Goal: Task Accomplishment & Management: Use online tool/utility

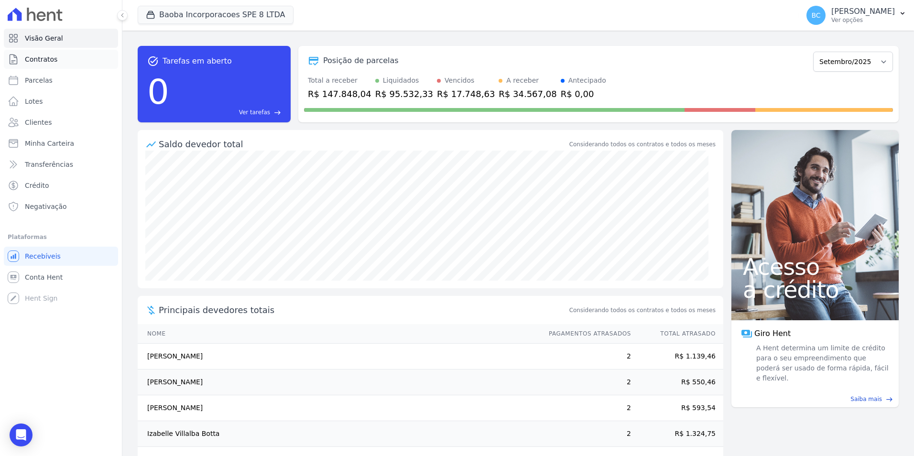
click at [45, 59] on span "Contratos" at bounding box center [41, 60] width 33 height 10
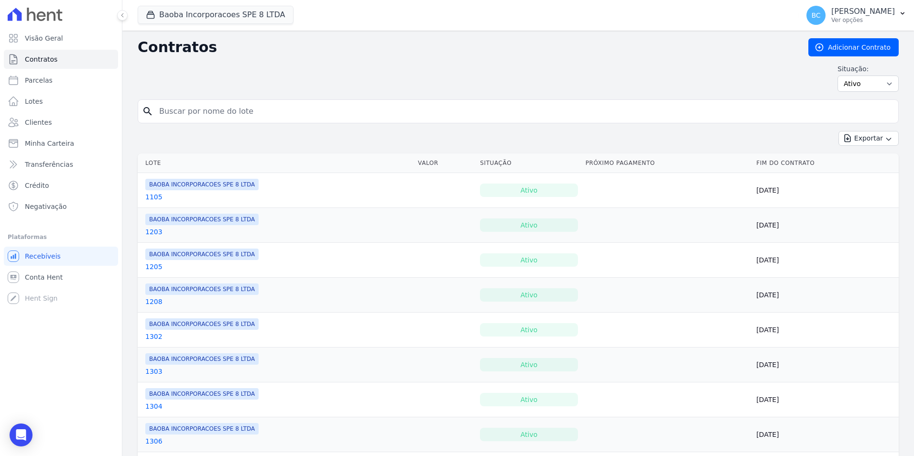
click at [297, 121] on div "search" at bounding box center [518, 111] width 761 height 24
drag, startPoint x: 287, startPoint y: 116, endPoint x: 286, endPoint y: 102, distance: 13.5
click at [287, 116] on input "search" at bounding box center [523, 111] width 741 height 19
type input "alecsandro"
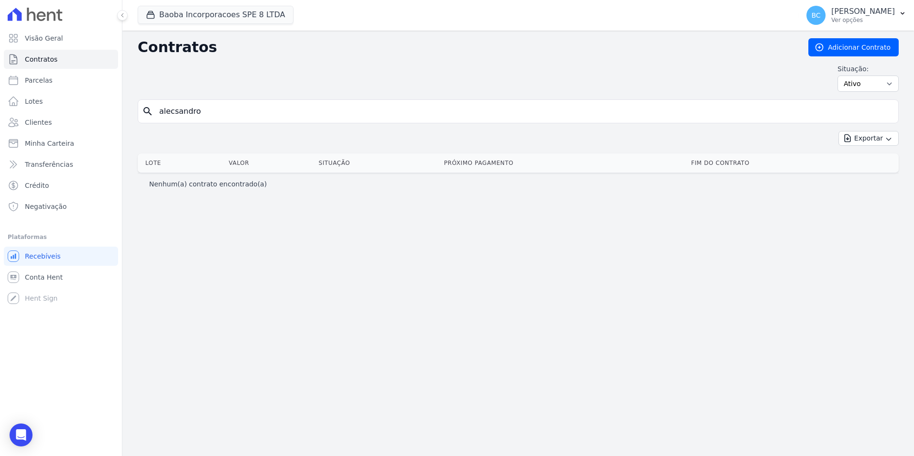
click at [270, 111] on input "alecsandro" at bounding box center [523, 111] width 741 height 19
click at [226, 141] on div "Exportar Exportar PDF Exportar CSV Exportar Fichas" at bounding box center [518, 142] width 761 height 22
click at [208, 109] on input "alecsandro" at bounding box center [523, 111] width 741 height 19
click at [888, 114] on input "alecsandro" at bounding box center [523, 111] width 741 height 19
click at [882, 111] on input "alecsandro" at bounding box center [523, 111] width 741 height 19
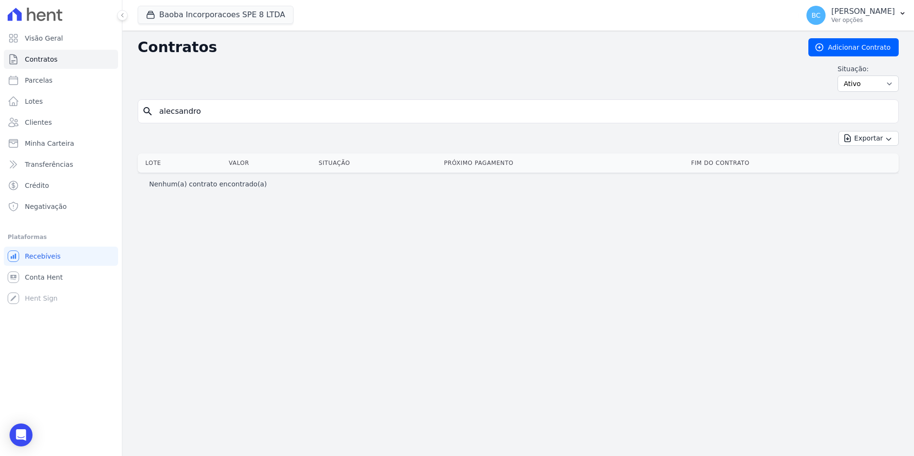
click at [887, 109] on input "alecsandro" at bounding box center [523, 111] width 741 height 19
click at [358, 120] on input "search" at bounding box center [523, 111] width 741 height 19
type input "[PERSON_NAME]"
drag, startPoint x: 214, startPoint y: 120, endPoint x: 86, endPoint y: 113, distance: 127.9
click at [86, 113] on div "Visão Geral Contratos [GEOGRAPHIC_DATA] Lotes Clientes Minha Carteira Transferê…" at bounding box center [457, 228] width 914 height 456
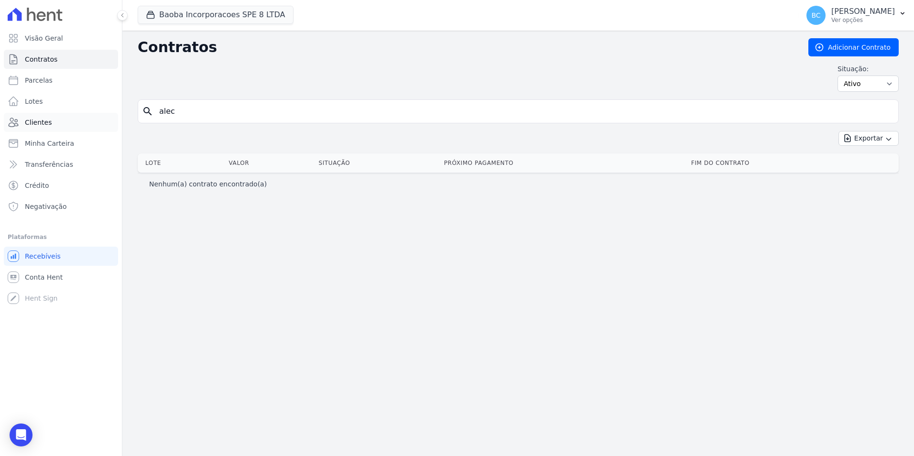
type input "alec"
click at [64, 58] on link "Contratos" at bounding box center [61, 59] width 114 height 19
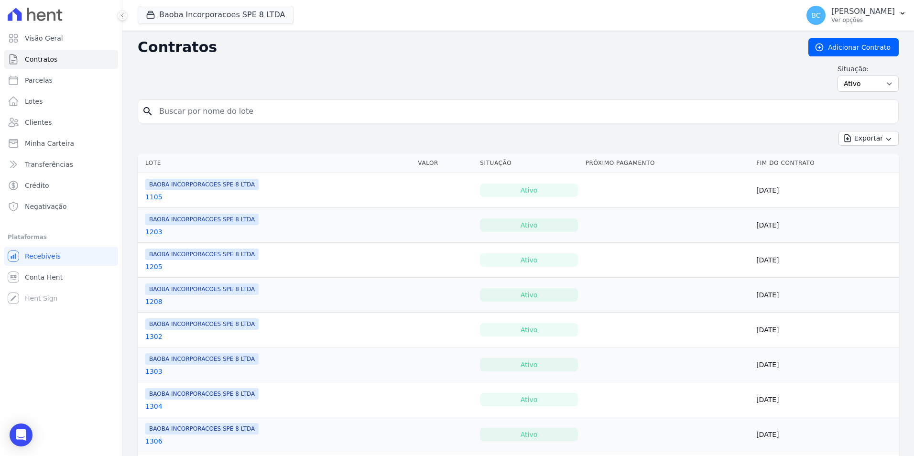
click at [209, 110] on input "search" at bounding box center [523, 111] width 741 height 19
type input "alec"
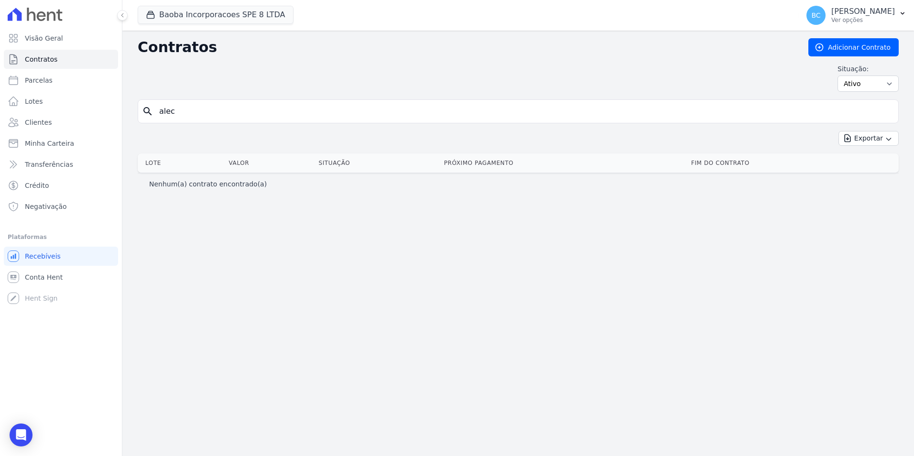
click at [250, 121] on div "search [PERSON_NAME]" at bounding box center [518, 111] width 761 height 24
click at [252, 118] on input "alec" at bounding box center [523, 111] width 741 height 19
click at [334, 239] on div "Contratos Adicionar Contrato Situação: Ativo Todos Pausado Distratado Rascunho …" at bounding box center [518, 244] width 792 height 426
click at [57, 63] on link "Contratos" at bounding box center [61, 59] width 114 height 19
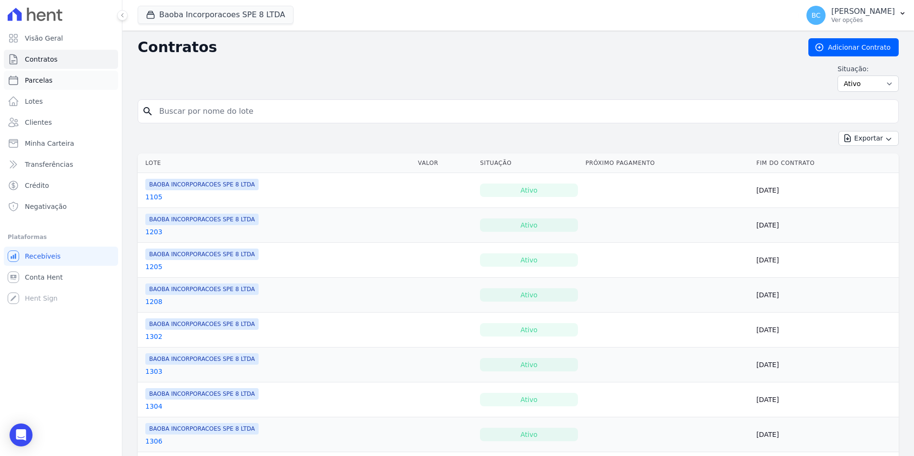
click at [51, 85] on link "Parcelas" at bounding box center [61, 80] width 114 height 19
select select
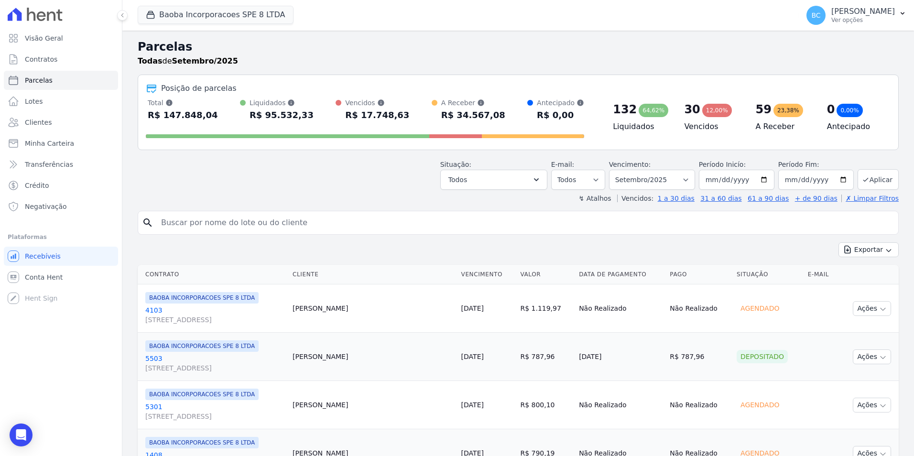
click at [225, 226] on input "search" at bounding box center [524, 222] width 739 height 19
type input "alec"
select select
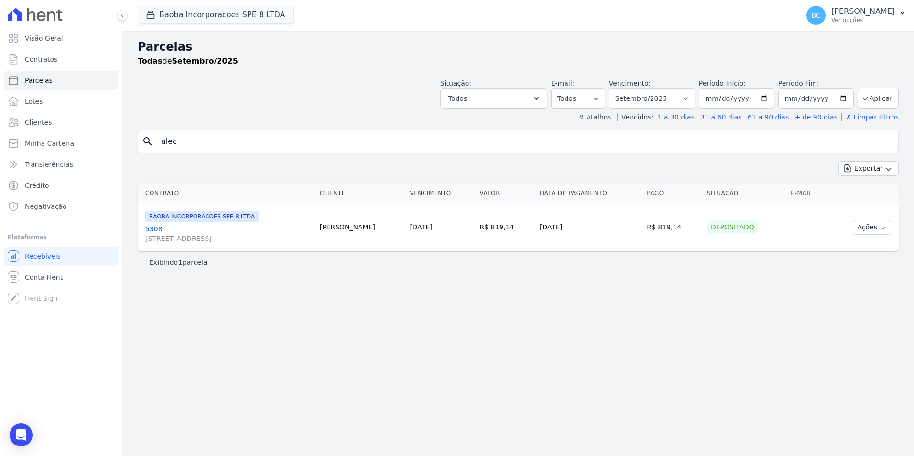
click at [202, 216] on span "BAOBA INCORPORACOES SPE 8 LTDA" at bounding box center [201, 216] width 113 height 11
click at [745, 223] on div "Depositado" at bounding box center [732, 226] width 51 height 13
click at [755, 225] on div "Depositado" at bounding box center [732, 226] width 51 height 13
click at [886, 226] on icon "button" at bounding box center [883, 228] width 8 height 8
click at [863, 248] on link "Ver boleto" at bounding box center [868, 250] width 92 height 18
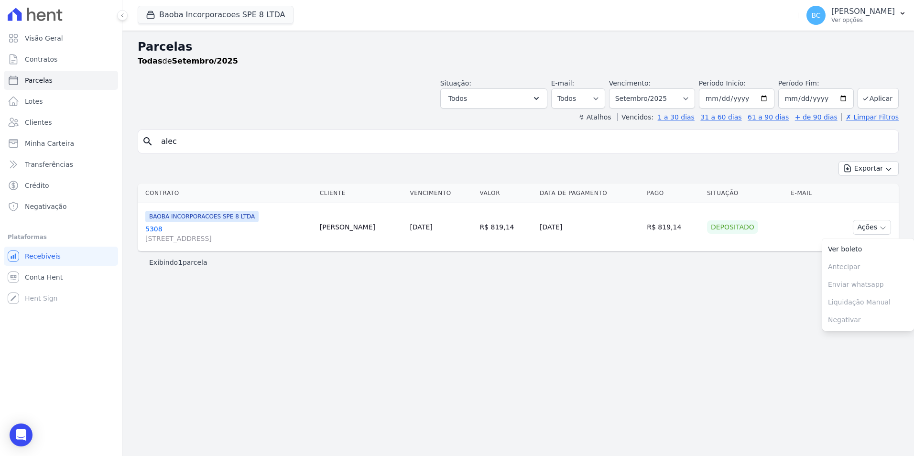
click at [214, 215] on span "BAOBA INCORPORACOES SPE 8 LTDA" at bounding box center [201, 216] width 113 height 11
click at [158, 229] on link "5308 [STREET_ADDRESS]" at bounding box center [228, 233] width 167 height 19
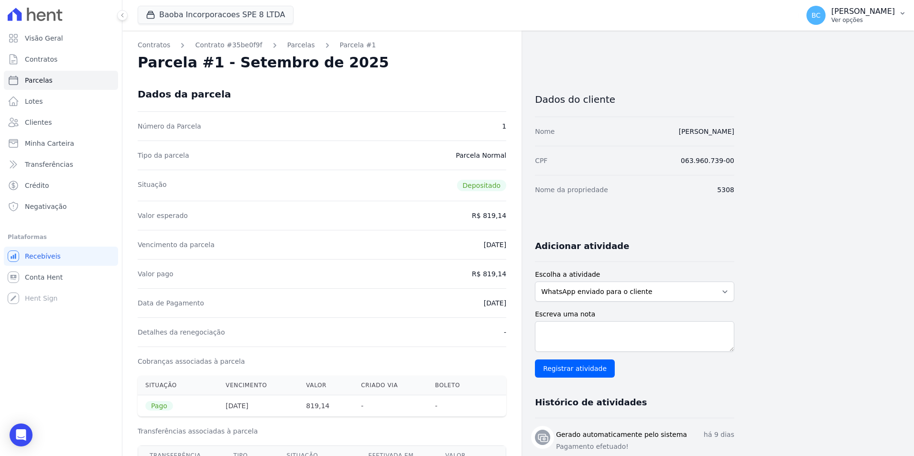
click at [833, 22] on p "Ver opções" at bounding box center [864, 20] width 64 height 8
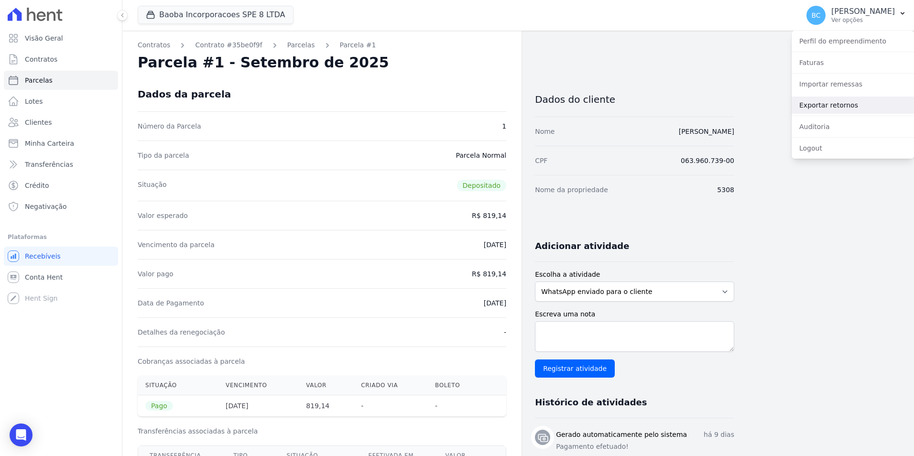
click at [832, 105] on link "Exportar retornos" at bounding box center [853, 105] width 122 height 17
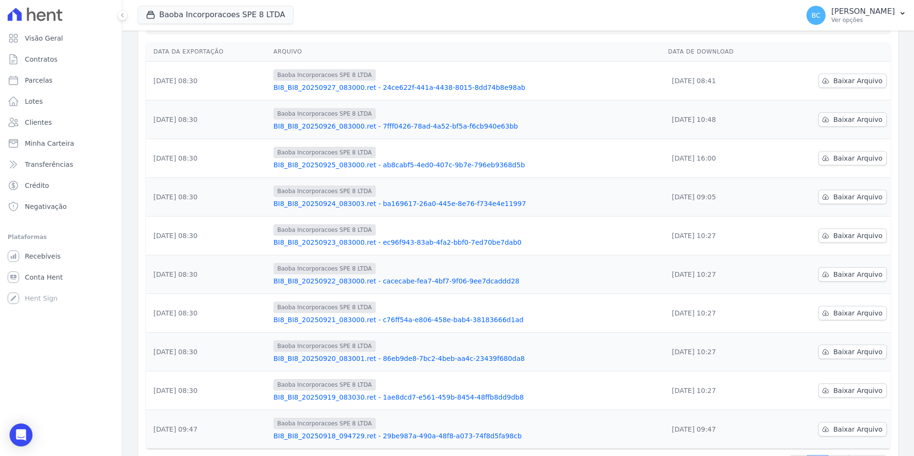
scroll to position [138, 0]
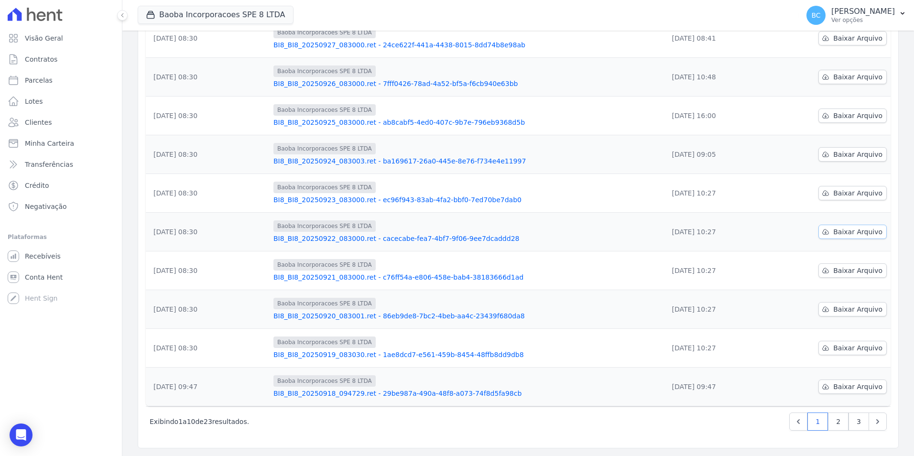
click at [843, 231] on span "Baixar Arquivo" at bounding box center [857, 232] width 49 height 10
click at [844, 193] on span "Baixar Arquivo" at bounding box center [857, 193] width 49 height 10
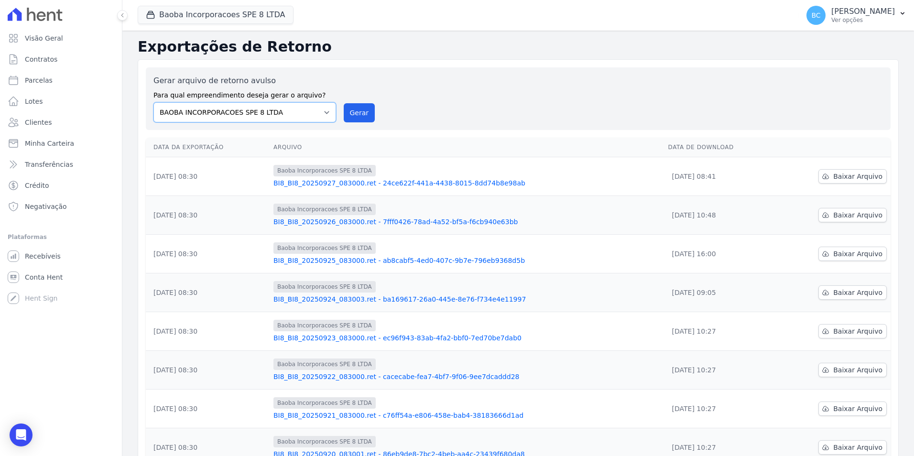
click at [325, 113] on select "BAOBA INCORPORACOES SPE 8 LTDA" at bounding box center [244, 112] width 183 height 20
click at [353, 112] on button "Gerar" at bounding box center [360, 112] width 32 height 19
click at [502, 71] on div "Gerar arquivo de retorno avulso Para qual empreendimento deseja gerar o arquivo…" at bounding box center [518, 98] width 745 height 63
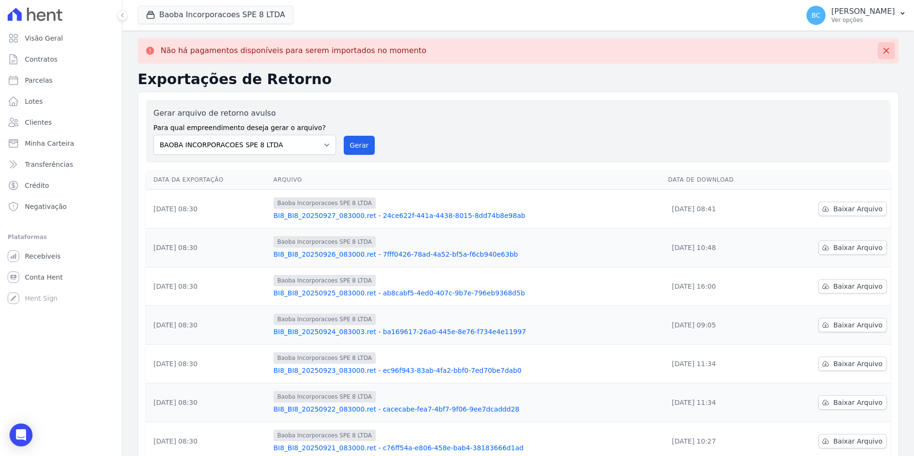
click at [880, 57] on button at bounding box center [886, 50] width 17 height 17
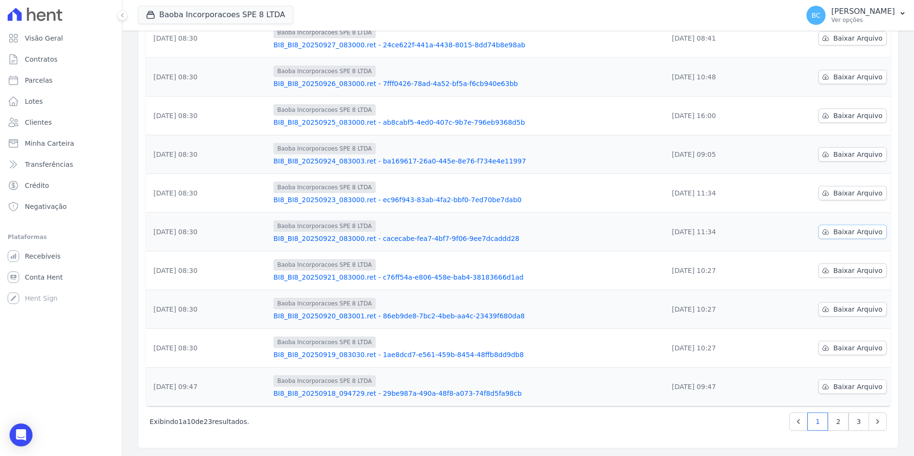
scroll to position [90, 0]
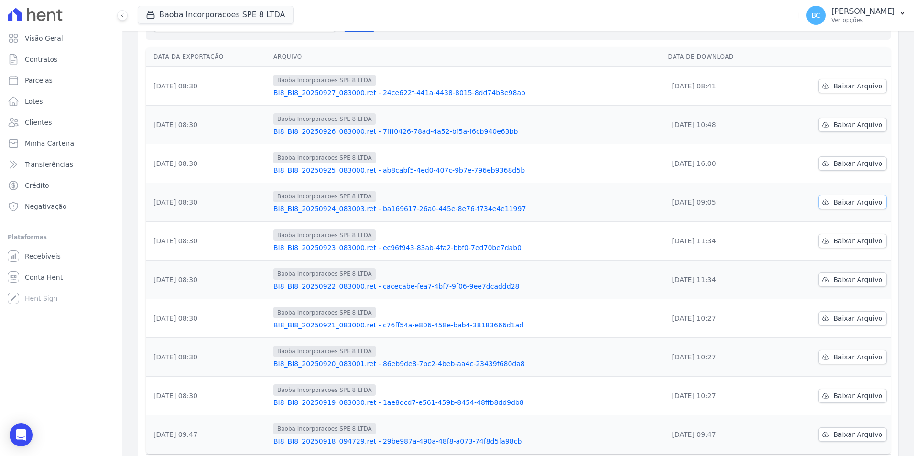
click at [841, 200] on span "Baixar Arquivo" at bounding box center [857, 202] width 49 height 10
click at [877, 165] on link "Baixar Arquivo" at bounding box center [853, 163] width 68 height 14
click at [600, 341] on td "Baoba Incorporacoes SPE 8 LTDA BI8_BI8_20250920_083001.ret - 86eb9de8-7bc2-4beb…" at bounding box center [467, 357] width 395 height 39
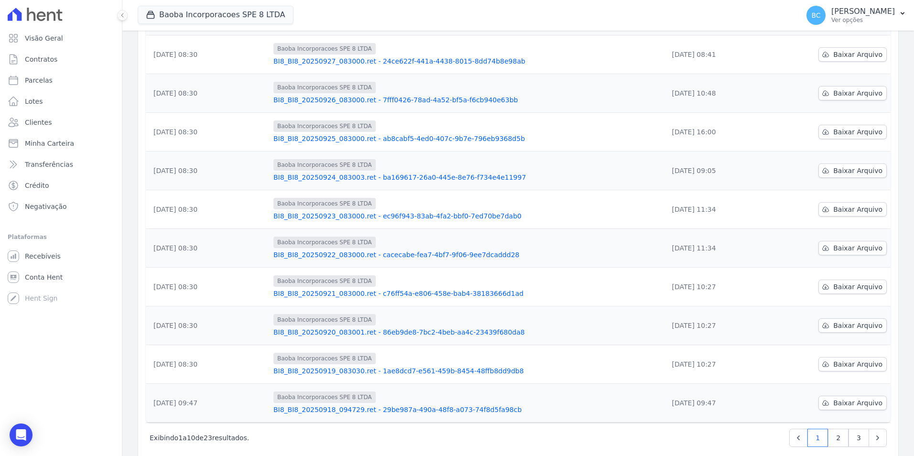
scroll to position [138, 0]
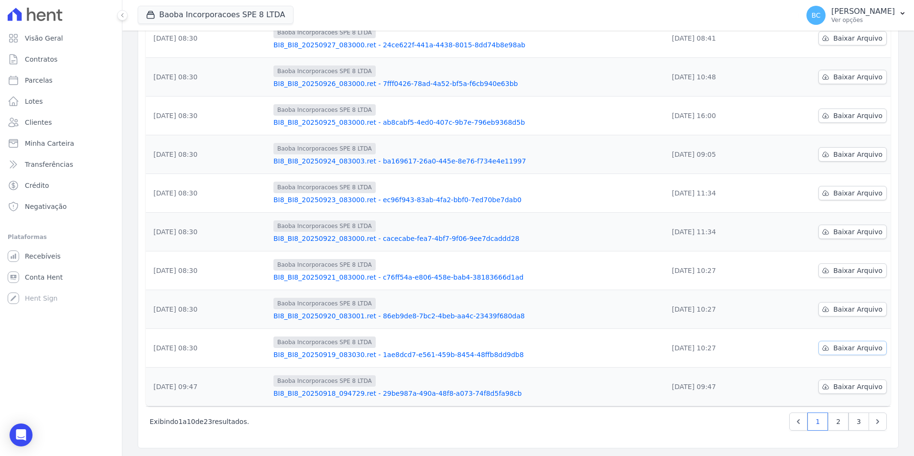
click at [828, 350] on link "Baixar Arquivo" at bounding box center [853, 348] width 68 height 14
click at [845, 306] on span "Baixar Arquivo" at bounding box center [857, 310] width 49 height 10
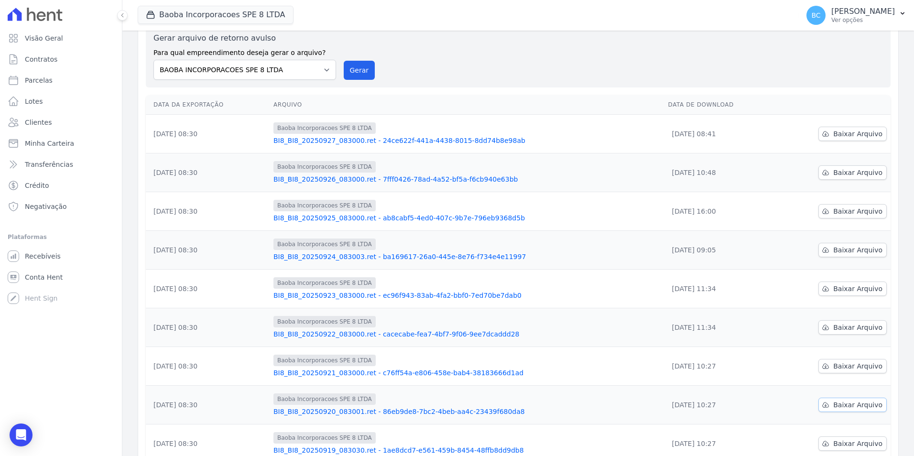
scroll to position [0, 0]
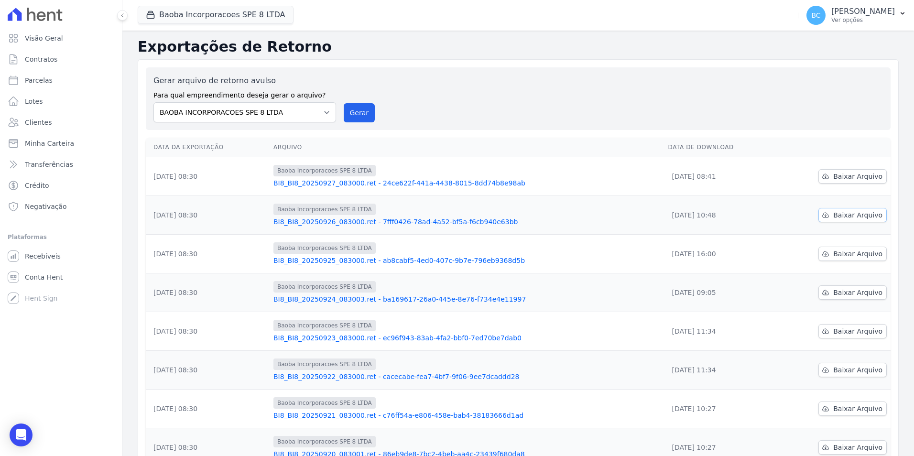
click at [862, 216] on span "Baixar Arquivo" at bounding box center [857, 215] width 49 height 10
click at [877, 178] on link "Baixar Arquivo" at bounding box center [853, 176] width 68 height 14
click at [868, 256] on span "Baixar Arquivo" at bounding box center [857, 254] width 49 height 10
click at [612, 54] on h2 "Exportações de Retorno" at bounding box center [518, 46] width 761 height 17
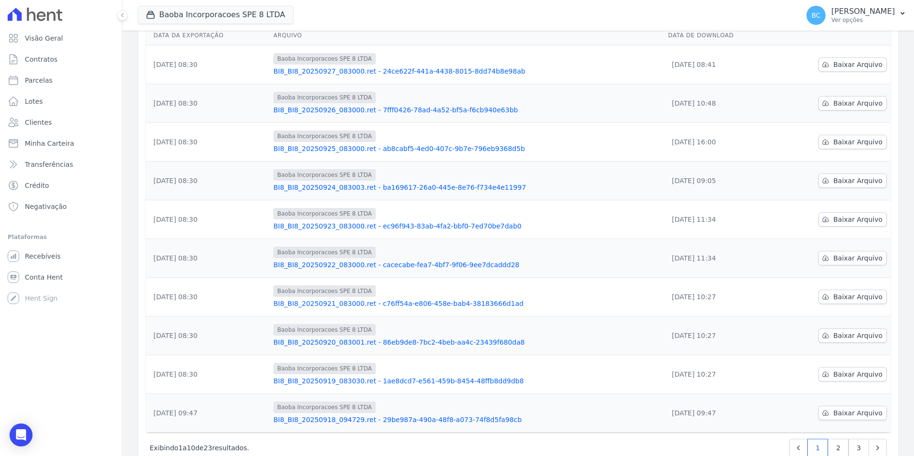
scroll to position [138, 0]
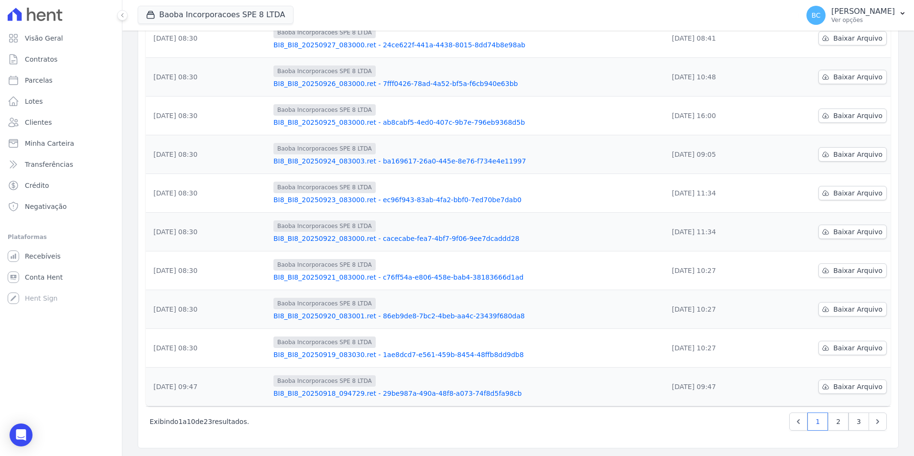
click at [459, 279] on link "BI8_BI8_20250921_083000.ret - c76ff54a-e806-458e-bab4-38183666d1ad" at bounding box center [467, 278] width 387 height 10
